Goal: Use online tool/utility: Utilize a website feature to perform a specific function

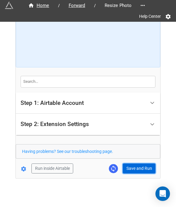
click at [132, 165] on button "Save and Run" at bounding box center [139, 169] width 33 height 10
drag, startPoint x: 134, startPoint y: 168, endPoint x: 138, endPoint y: 167, distance: 3.7
click at [134, 168] on button "Save and Run" at bounding box center [139, 169] width 33 height 10
click at [134, 165] on button "Save and Run" at bounding box center [139, 169] width 33 height 10
click at [132, 173] on div "Home / Forward / Resize Photo Help Center How to Setup Step 1: Airtable Account…" at bounding box center [88, 77] width 145 height 204
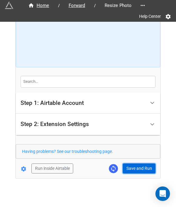
click at [132, 170] on button "Save and Run" at bounding box center [139, 169] width 33 height 10
click at [136, 165] on button "Save and Run" at bounding box center [139, 169] width 33 height 10
click at [141, 165] on button "Save and Run" at bounding box center [139, 169] width 33 height 10
click at [135, 164] on button "Save and Run" at bounding box center [139, 169] width 33 height 10
click at [121, 166] on div "Run inside Airtable Save and Run" at bounding box center [86, 169] width 140 height 10
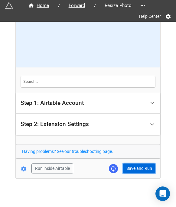
click at [137, 170] on button "Save and Run" at bounding box center [139, 169] width 33 height 10
click at [134, 162] on form "How to Setup Step 1: Airtable Account Airtable User API Key Manna-Sinsub Airtab…" at bounding box center [88, 76] width 145 height 194
click at [136, 165] on button "Save and Run" at bounding box center [139, 169] width 33 height 10
click at [135, 166] on button "Save and Run" at bounding box center [139, 169] width 33 height 10
click at [133, 165] on button "Save and Run" at bounding box center [139, 169] width 33 height 10
